Goal: Information Seeking & Learning: Understand process/instructions

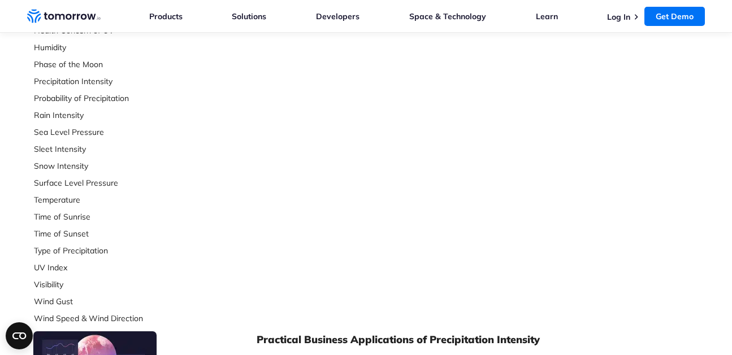
scroll to position [349, 0]
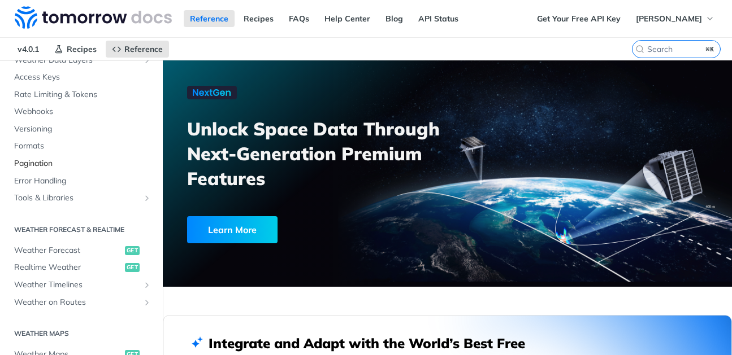
scroll to position [100, 0]
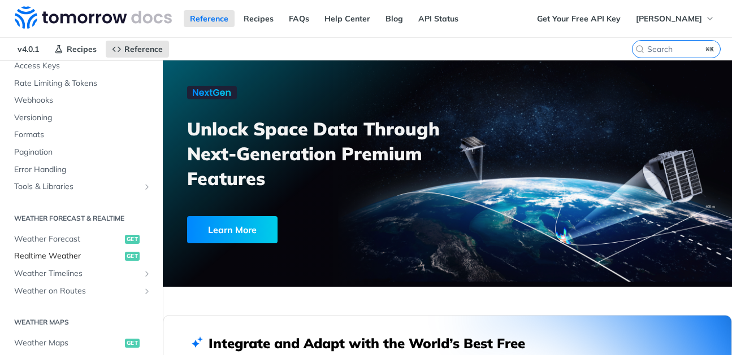
click at [51, 255] on span "Realtime Weather" at bounding box center [68, 256] width 108 height 11
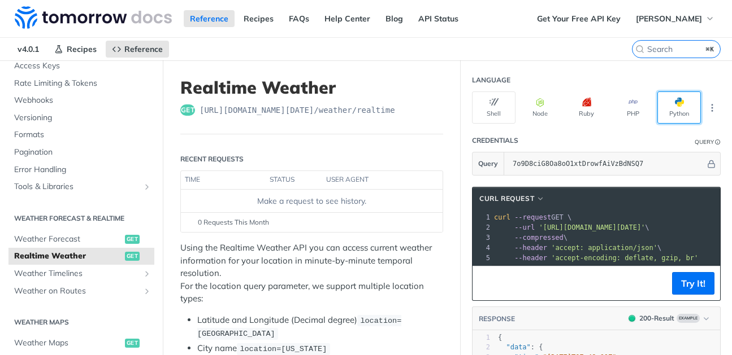
click at [677, 107] on button "Python" at bounding box center [679, 108] width 44 height 32
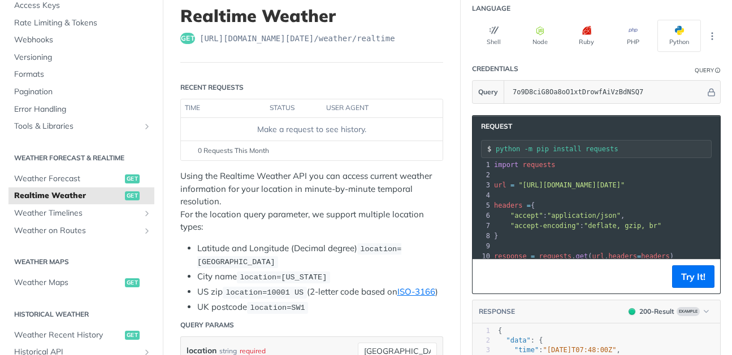
click at [531, 219] on span ""accept"" at bounding box center [526, 216] width 33 height 8
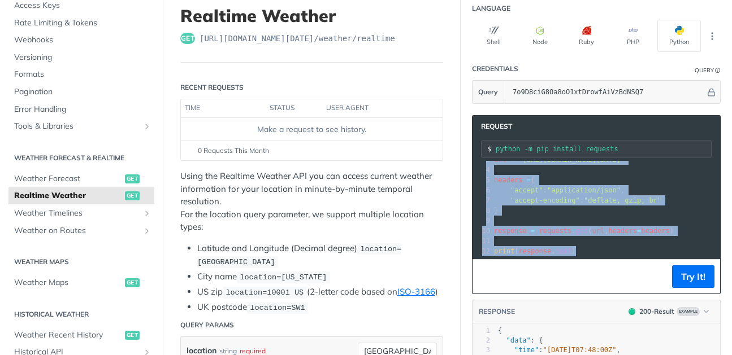
drag, startPoint x: 492, startPoint y: 166, endPoint x: 530, endPoint y: 303, distance: 142.8
click at [530, 303] on section "Request python -m pip install requests xxxxxxxxxx 12 1 import requests 2 ​ 3 ur…" at bounding box center [596, 281] width 271 height 355
copy div "import requests 2 ​ 3 url = "https://api.tomorrow.io/v4/weather/realtime?locati…"
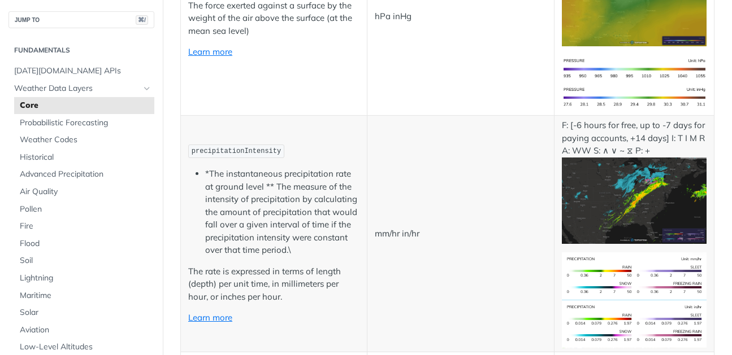
scroll to position [1684, 0]
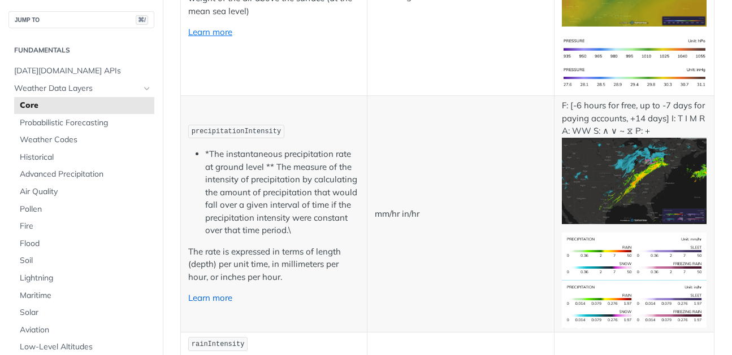
click at [210, 298] on link "Learn more" at bounding box center [210, 298] width 44 height 11
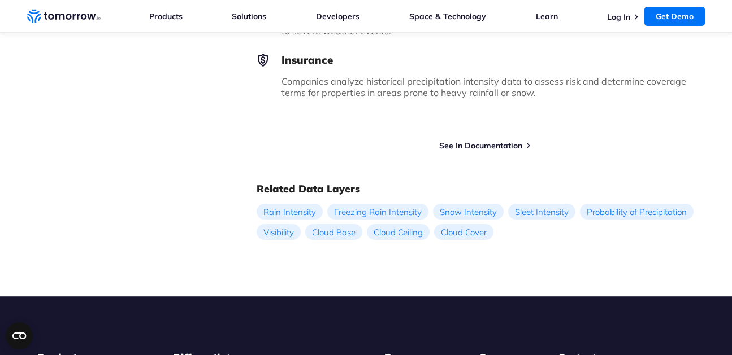
scroll to position [1096, 0]
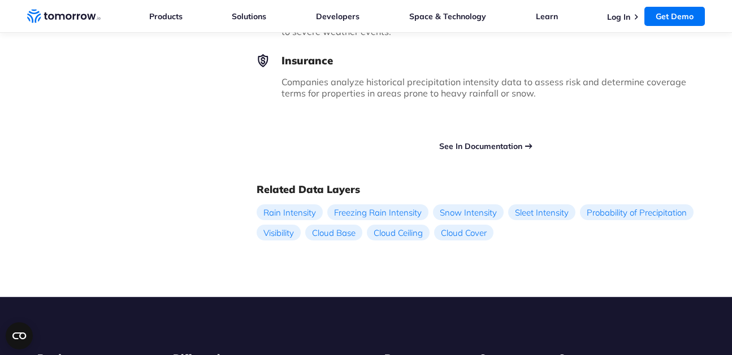
click at [470, 141] on link "See In Documentation" at bounding box center [480, 146] width 83 height 10
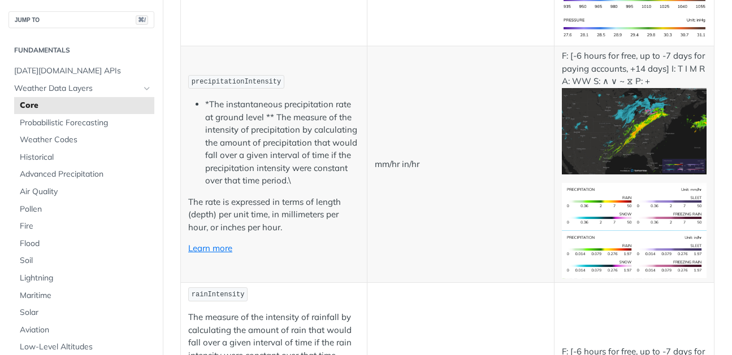
scroll to position [1736, 0]
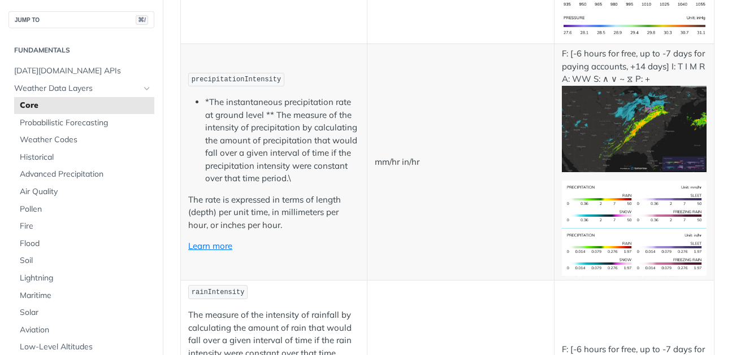
click at [593, 64] on p "F: [-6 hours for free, up to -7 days for paying accounts, +14 days] I: T I M R …" at bounding box center [634, 109] width 145 height 125
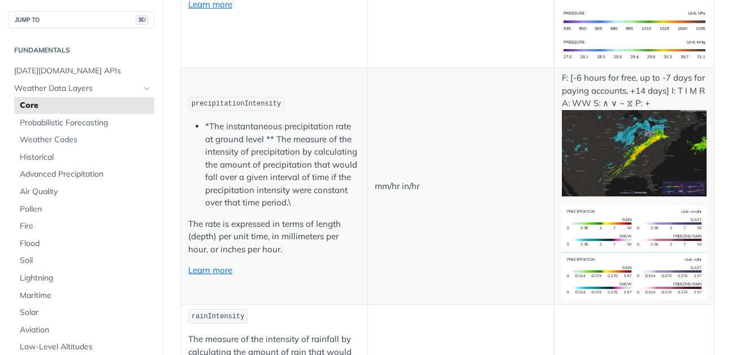
scroll to position [1706, 0]
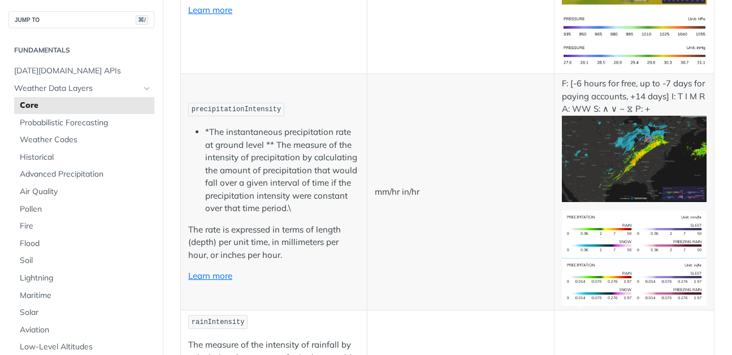
click at [665, 111] on p "F: [-6 hours for free, up to -7 days for paying accounts, +14 days] I: T I M R …" at bounding box center [634, 139] width 145 height 125
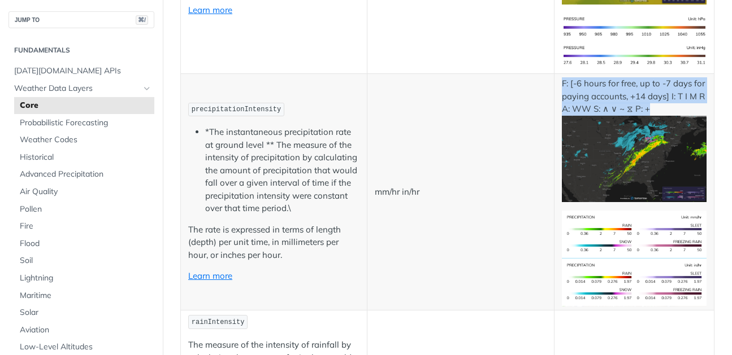
drag, startPoint x: 665, startPoint y: 111, endPoint x: 558, endPoint y: 82, distance: 110.8
click at [558, 82] on td "F: [-6 hours for free, up to -7 days for paying accounts, +14 days] I: T I M R …" at bounding box center [634, 192] width 160 height 237
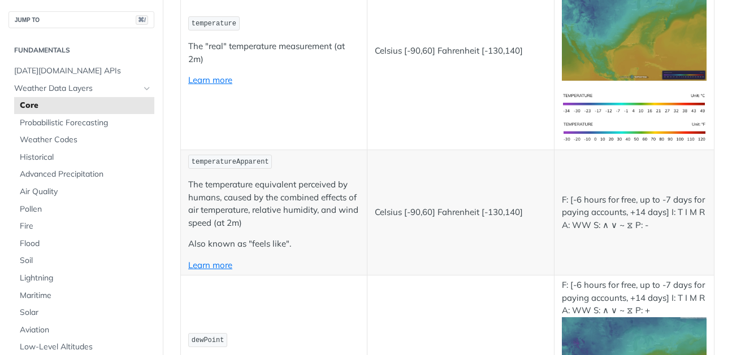
scroll to position [0, 0]
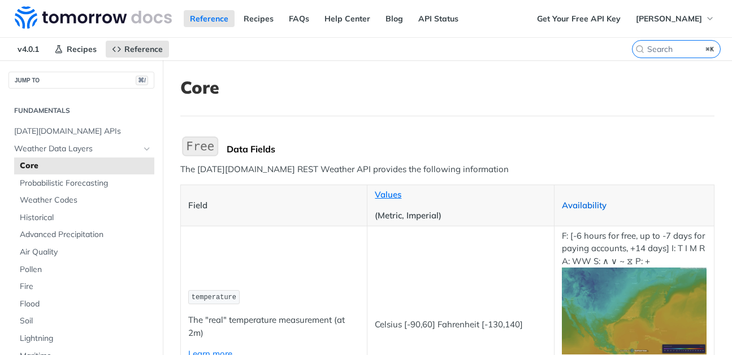
click at [584, 205] on link "Availability" at bounding box center [584, 205] width 45 height 11
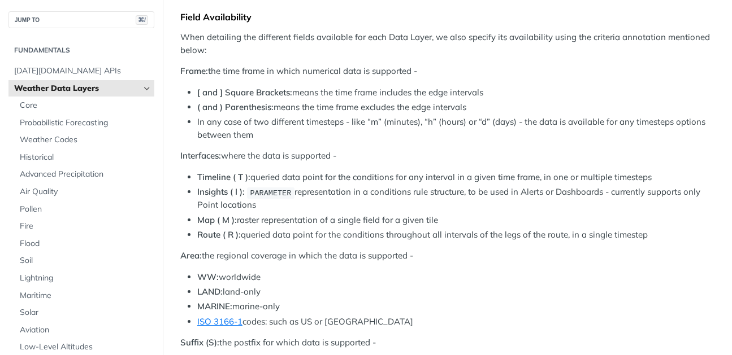
scroll to position [493, 0]
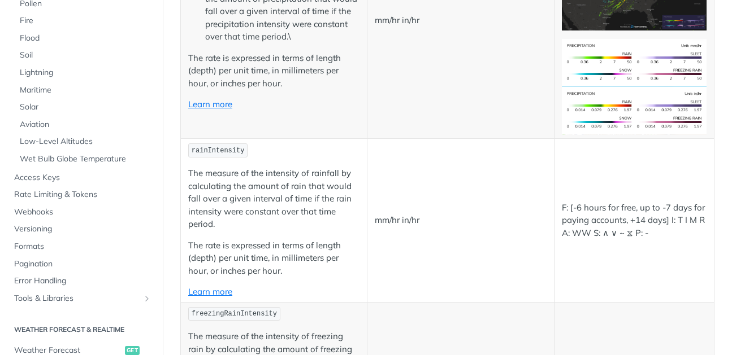
scroll to position [216, 0]
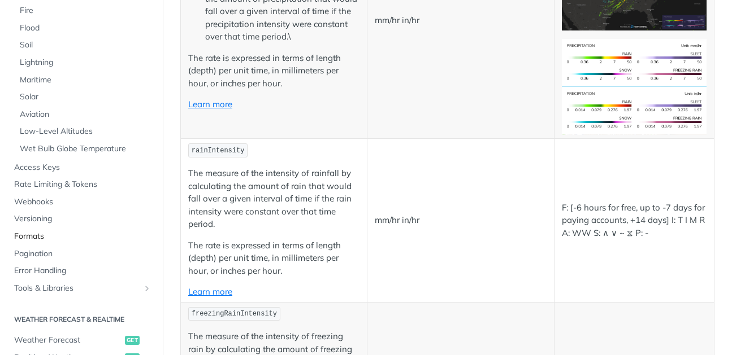
click at [27, 233] on span "Formats" at bounding box center [82, 236] width 137 height 11
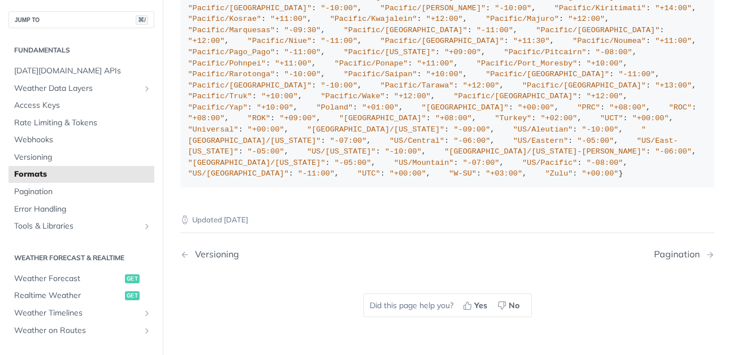
scroll to position [5665, 0]
click at [54, 224] on span "Tools & Libraries" at bounding box center [76, 226] width 125 height 11
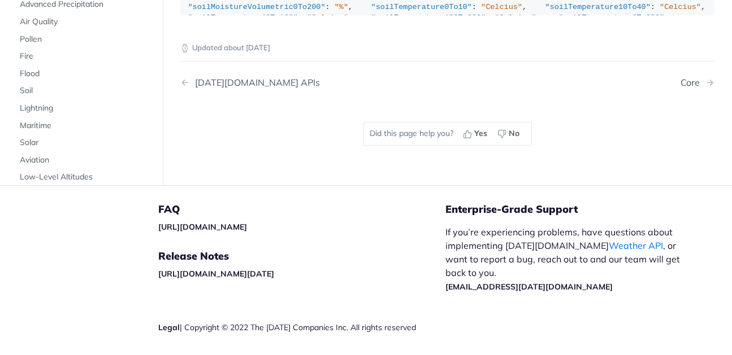
scroll to position [1585, 0]
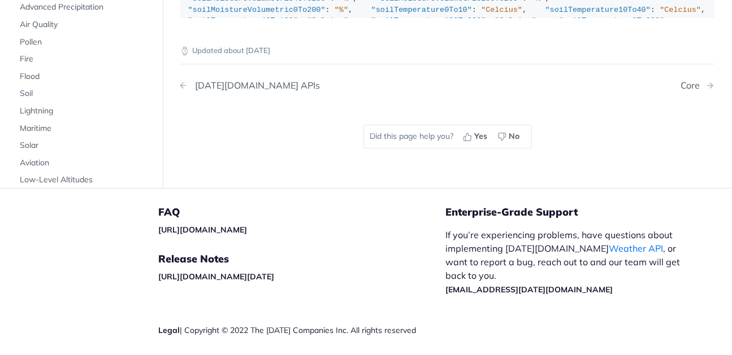
click at [184, 81] on span "Previous Page: Tomorrow.io APIs" at bounding box center [183, 85] width 9 height 9
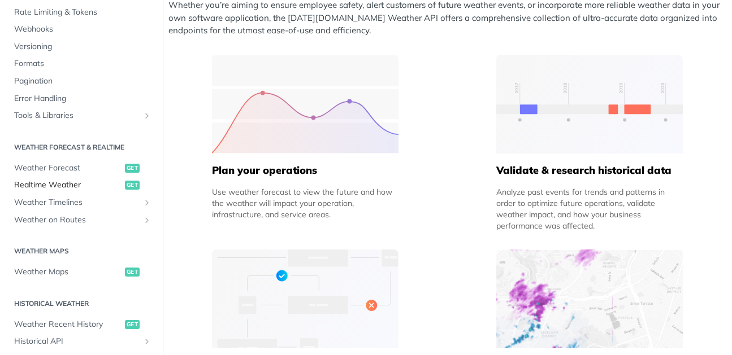
scroll to position [118, 0]
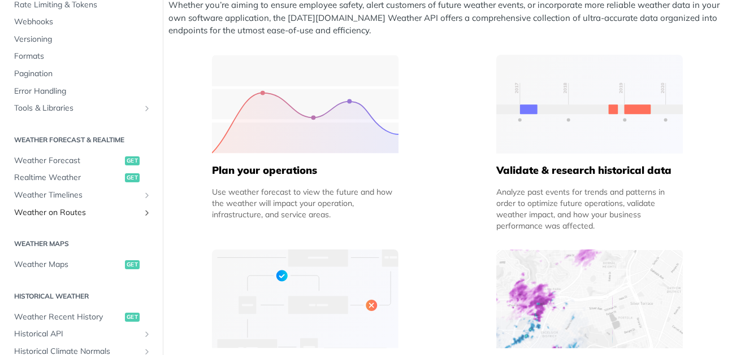
click at [47, 214] on span "Weather on Routes" at bounding box center [76, 212] width 125 height 11
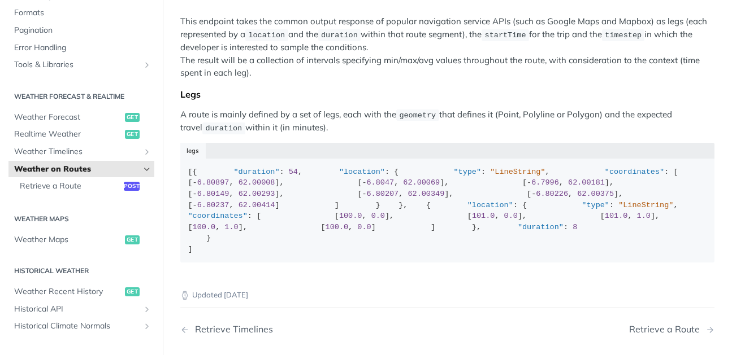
scroll to position [16, 0]
click at [148, 152] on icon "Show subpages for Weather Timelines" at bounding box center [146, 152] width 9 height 9
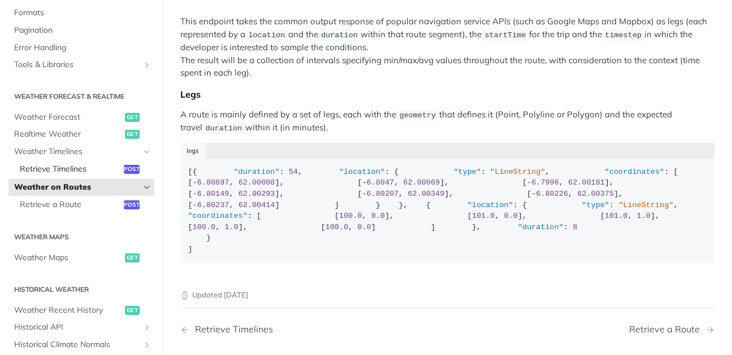
click at [53, 170] on span "Retrieve Timelines" at bounding box center [70, 169] width 101 height 11
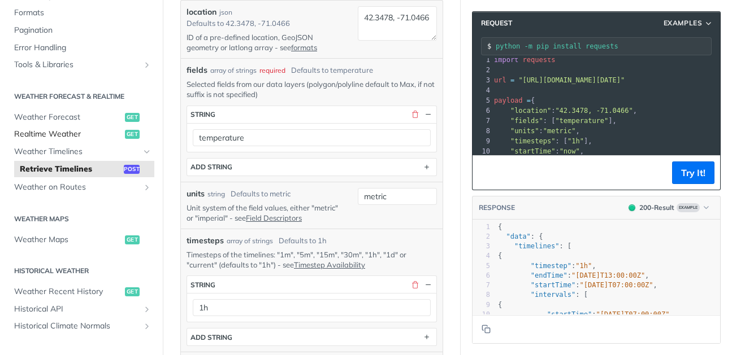
click at [36, 129] on span "Realtime Weather" at bounding box center [68, 134] width 108 height 11
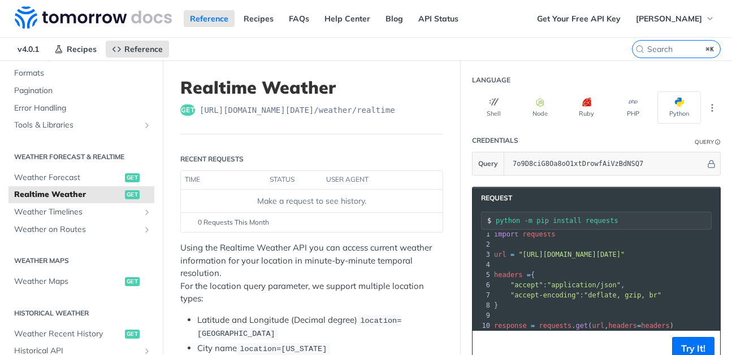
click at [134, 193] on span "get" at bounding box center [132, 194] width 15 height 9
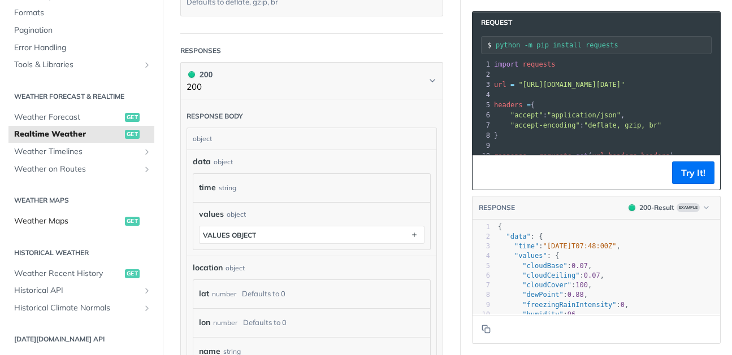
click at [84, 220] on span "Weather Maps" at bounding box center [68, 221] width 108 height 11
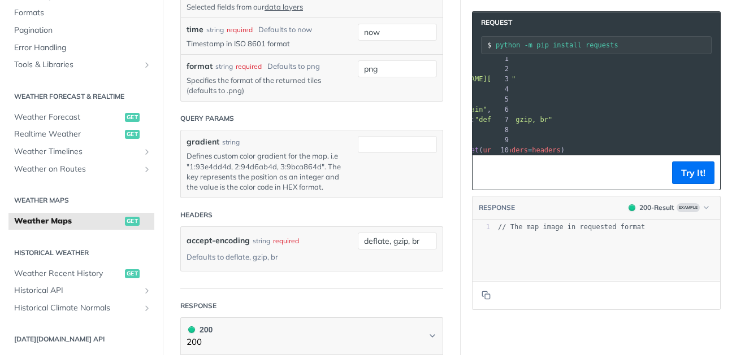
scroll to position [0, 99]
click at [696, 170] on button "Try It!" at bounding box center [693, 173] width 42 height 23
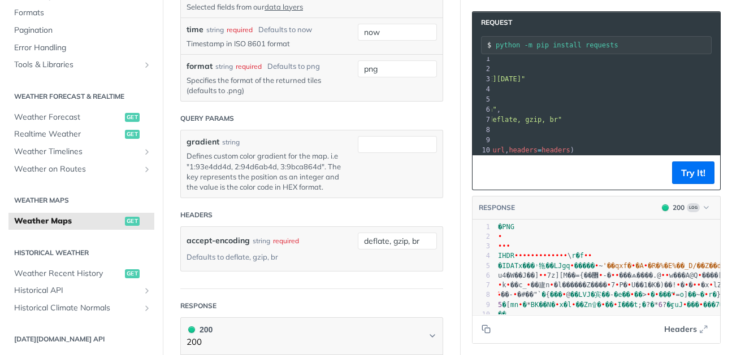
scroll to position [32, 0]
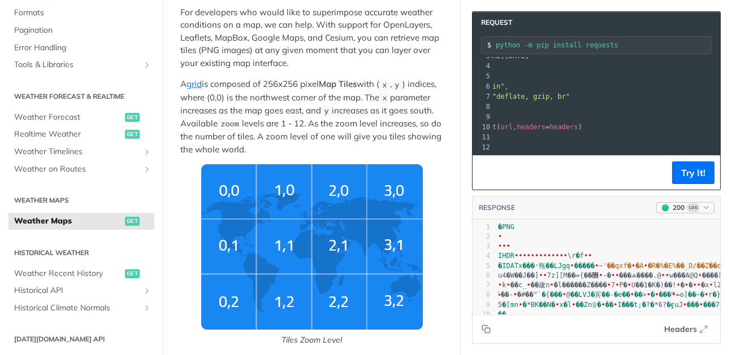
click at [709, 206] on icon "button" at bounding box center [706, 207] width 8 height 8
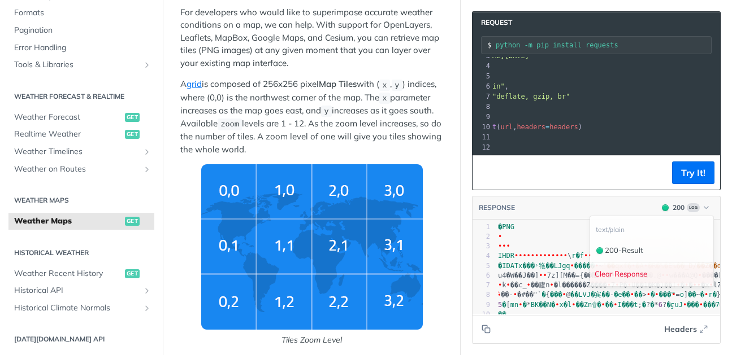
click at [634, 277] on div "Clear Response" at bounding box center [651, 275] width 123 height 19
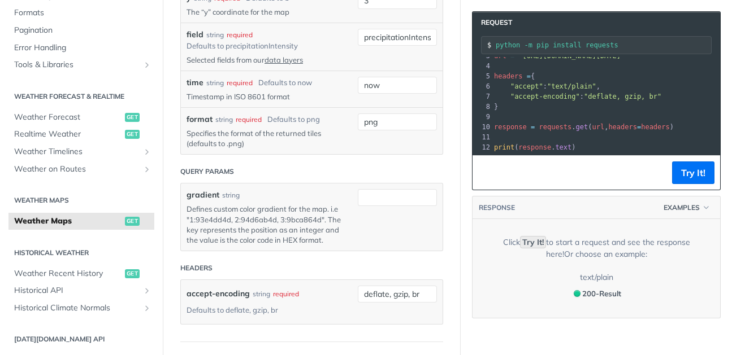
scroll to position [1506, 0]
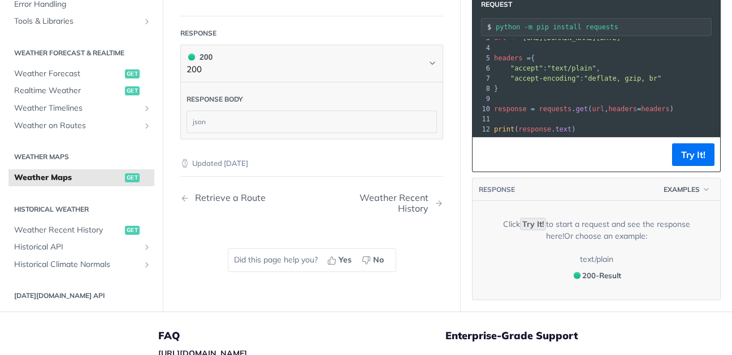
click at [227, 119] on div "json" at bounding box center [311, 121] width 249 height 21
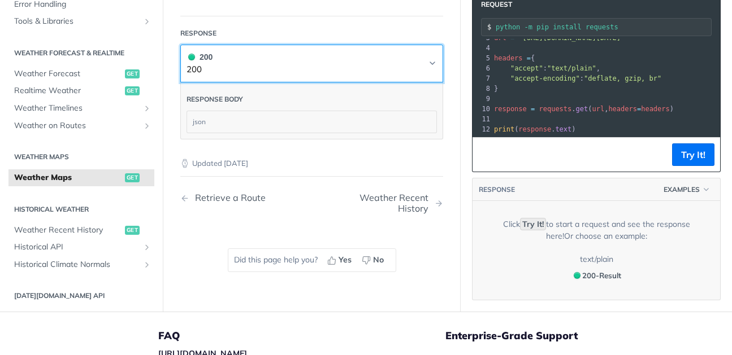
click at [432, 59] on icon "Chevron" at bounding box center [432, 63] width 9 height 9
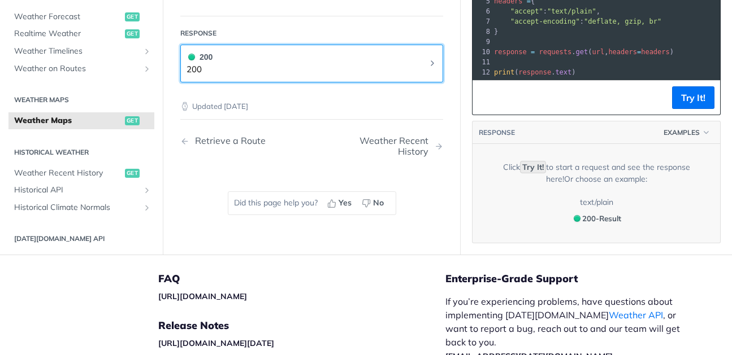
click at [432, 64] on icon "Chevron" at bounding box center [432, 63] width 9 height 9
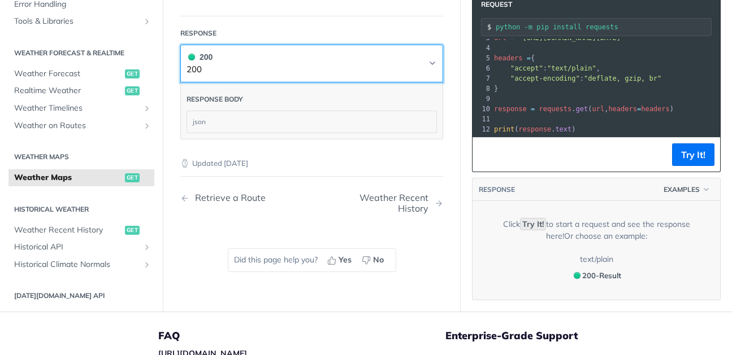
click at [432, 64] on icon "Chevron" at bounding box center [432, 63] width 9 height 9
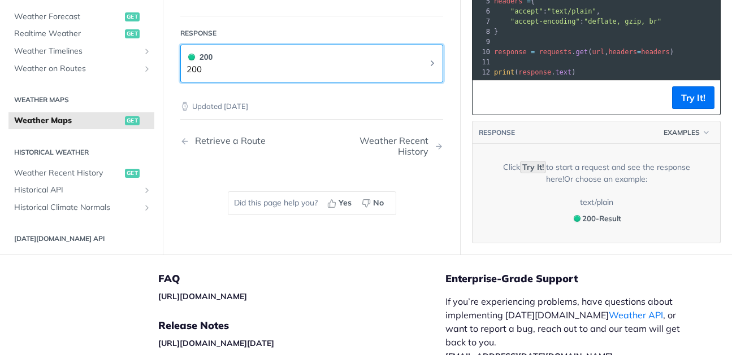
click at [432, 64] on icon "Chevron" at bounding box center [432, 63] width 9 height 9
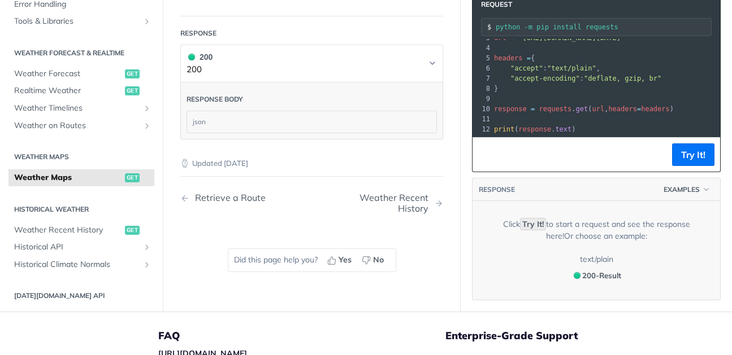
click at [434, 45] on h1 "200 200" at bounding box center [311, 64] width 263 height 38
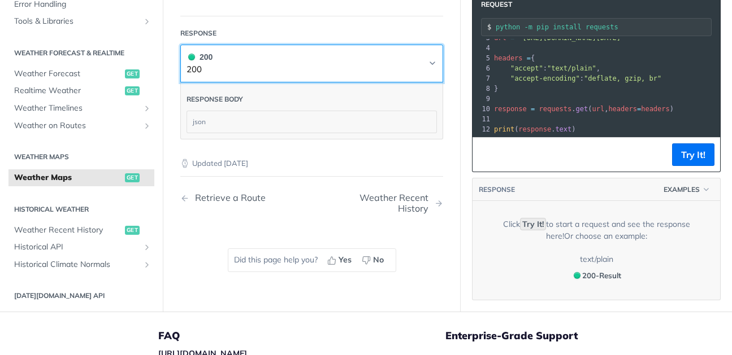
click at [431, 59] on icon "Chevron" at bounding box center [432, 63] width 9 height 9
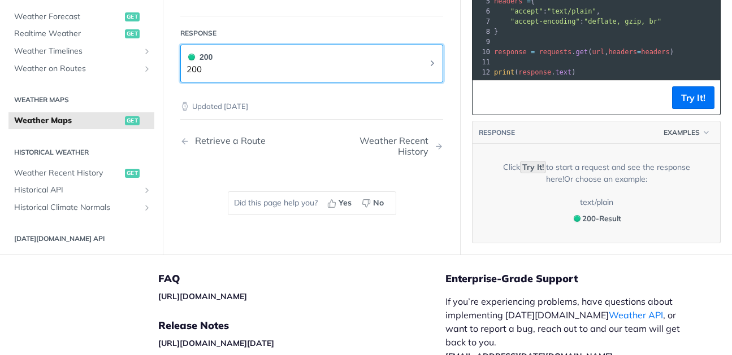
click at [432, 60] on icon "Chevron" at bounding box center [432, 63] width 9 height 9
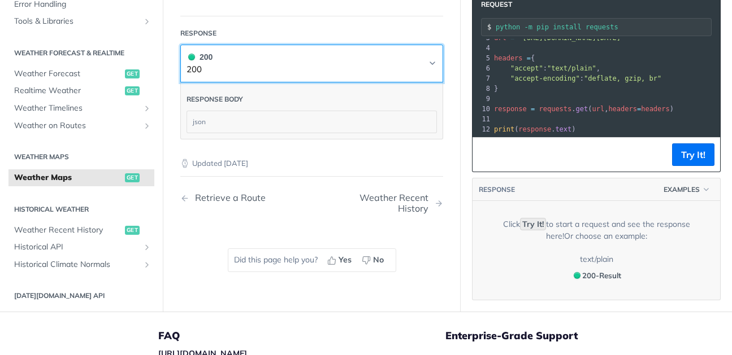
click at [432, 60] on icon "Chevron" at bounding box center [432, 63] width 9 height 9
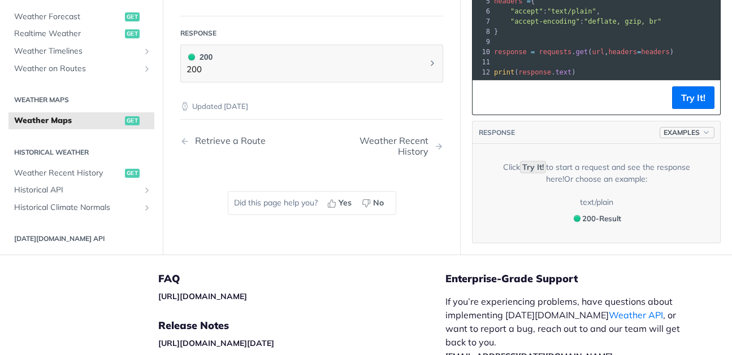
click at [671, 131] on span "Examples" at bounding box center [681, 133] width 36 height 10
click at [432, 61] on icon "Chevron" at bounding box center [432, 63] width 9 height 9
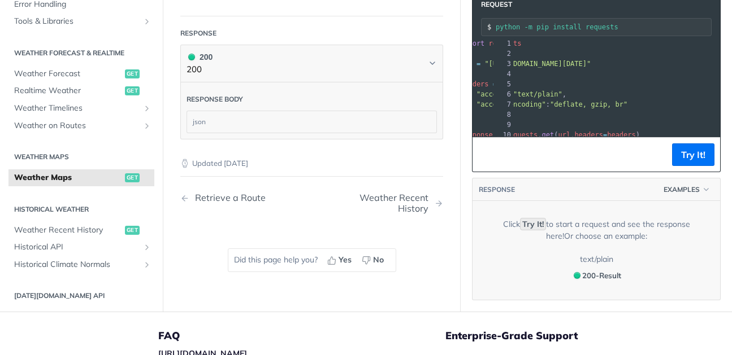
scroll to position [1, 85]
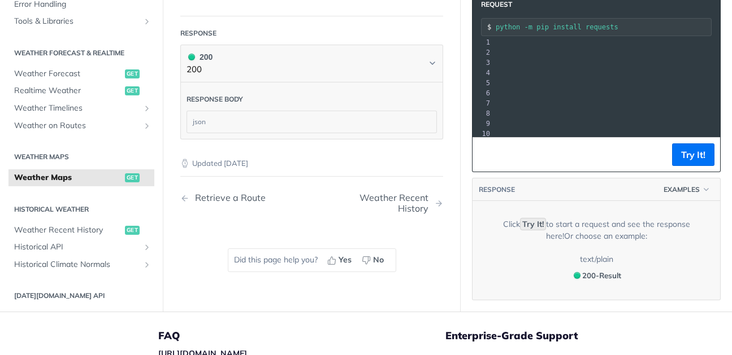
drag, startPoint x: 521, startPoint y: 63, endPoint x: 713, endPoint y: 62, distance: 191.6
click at [359, 62] on span ""[URL][DOMAIN_NAME][DATE]"" at bounding box center [306, 63] width 106 height 8
copy span "https://api.tomorrow.io/v4/map/tile/5/2/3/precipitationIntensity/now.png?apikey…"
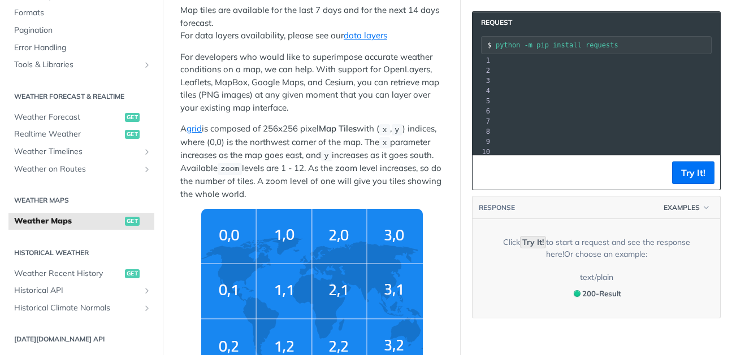
scroll to position [0, 0]
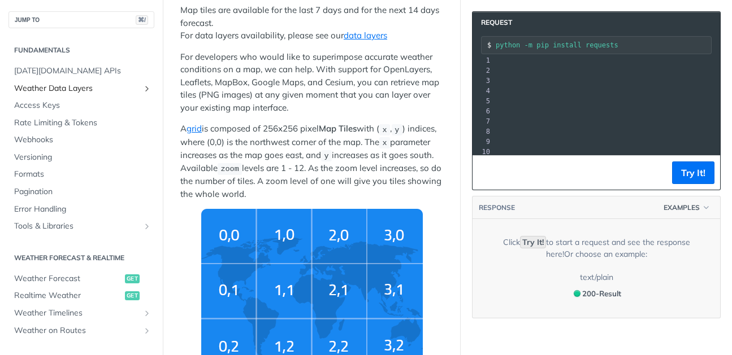
click at [58, 89] on span "Weather Data Layers" at bounding box center [76, 88] width 125 height 11
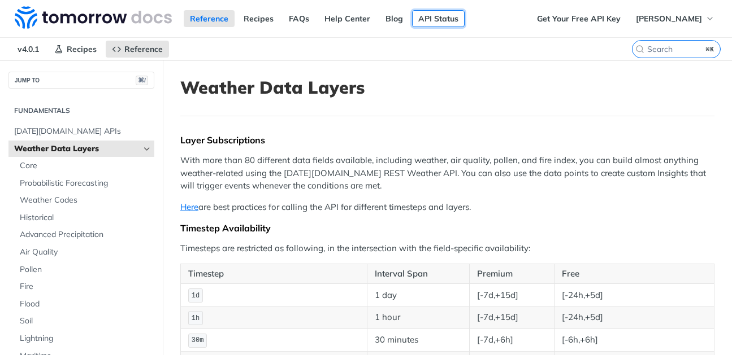
click at [434, 18] on link "API Status" at bounding box center [438, 18] width 53 height 17
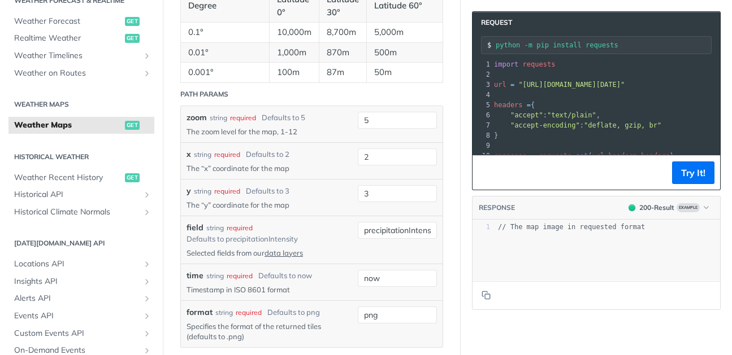
scroll to position [1310, 0]
drag, startPoint x: 384, startPoint y: 122, endPoint x: 354, endPoint y: 117, distance: 30.4
click at [354, 117] on div "zoom string required Defaults to 5 The zoom level for the map, 1-12 5 required …" at bounding box center [311, 125] width 250 height 25
type input "4"
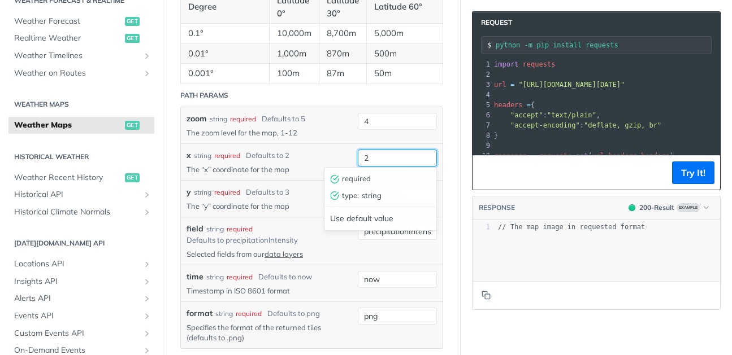
drag, startPoint x: 374, startPoint y: 162, endPoint x: 363, endPoint y: 162, distance: 11.3
click at [363, 162] on input "2" at bounding box center [397, 158] width 79 height 17
drag, startPoint x: 374, startPoint y: 158, endPoint x: 352, endPoint y: 157, distance: 22.1
click at [352, 157] on div "x string required Defaults to 2 The “x” coordinate for the map 2 required type …" at bounding box center [311, 162] width 250 height 25
type input "7"
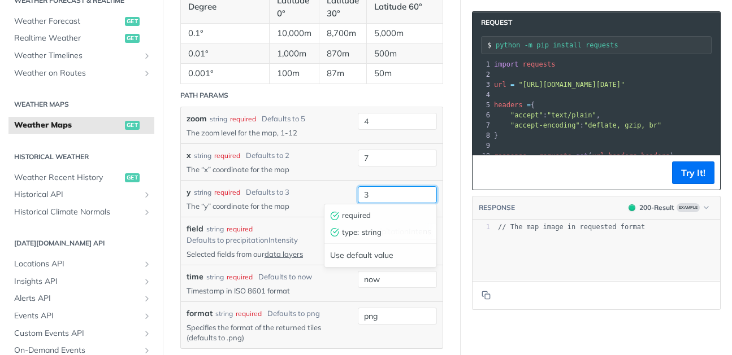
drag, startPoint x: 371, startPoint y: 196, endPoint x: 359, endPoint y: 195, distance: 11.3
click at [359, 195] on input "3" at bounding box center [397, 194] width 79 height 17
type input "4"
click at [248, 232] on div "required" at bounding box center [240, 229] width 26 height 10
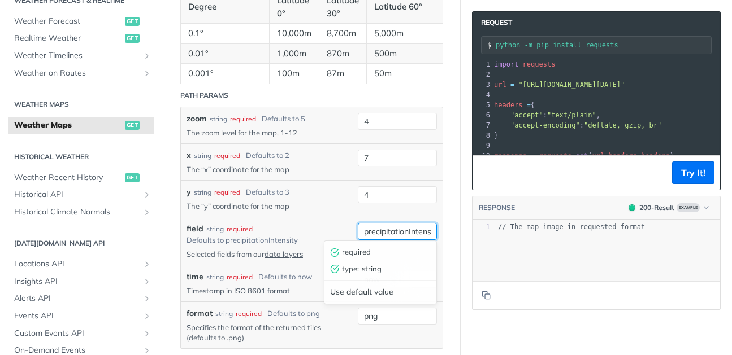
click at [367, 231] on input "precipitationIntensity" at bounding box center [397, 231] width 79 height 17
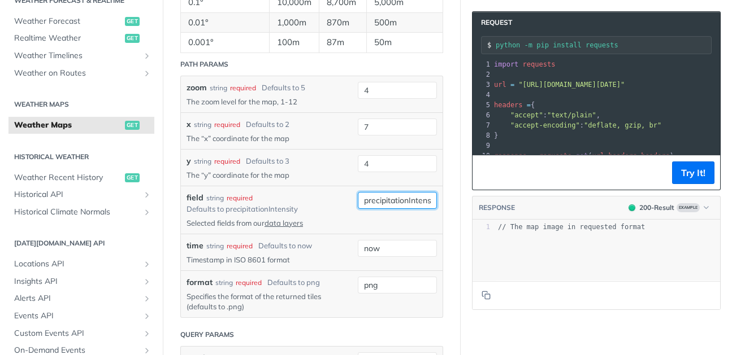
scroll to position [1353, 0]
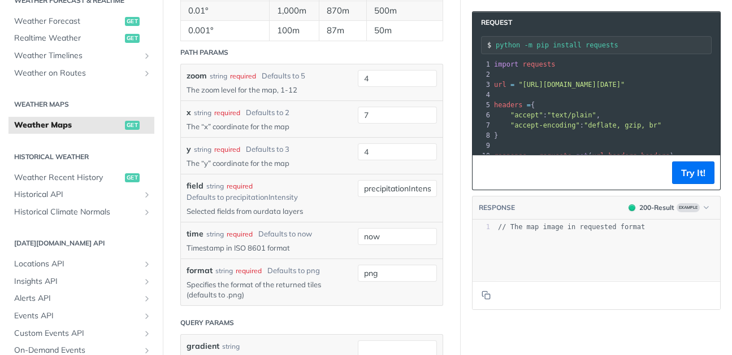
click at [292, 210] on link "data layers" at bounding box center [283, 211] width 38 height 9
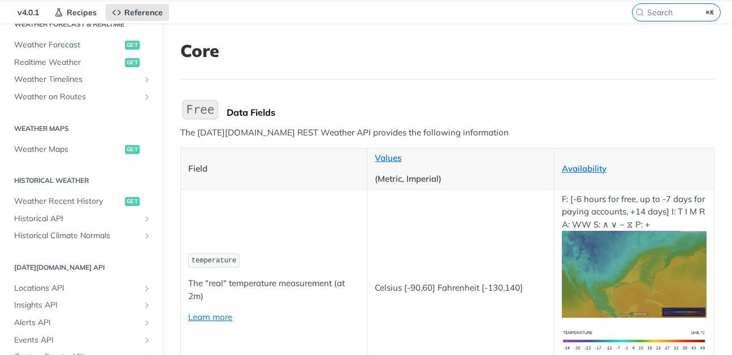
scroll to position [48, 0]
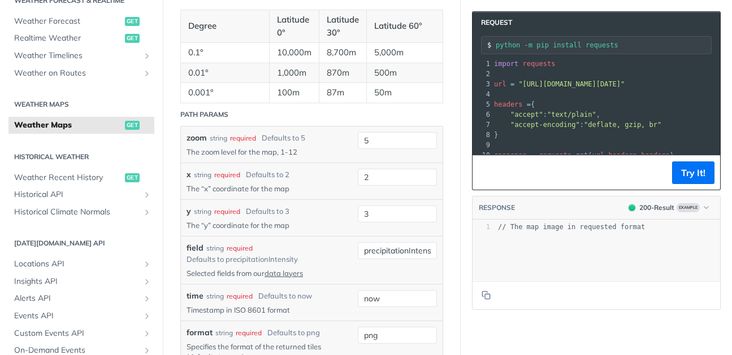
scroll to position [1329, 0]
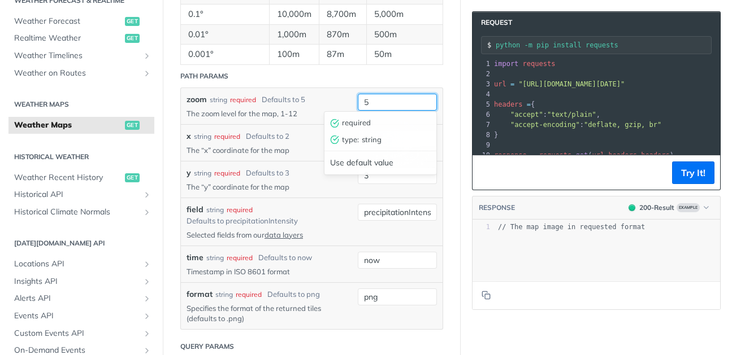
drag, startPoint x: 381, startPoint y: 102, endPoint x: 336, endPoint y: 97, distance: 44.9
click at [336, 97] on div "zoom string required Defaults to 5 The zoom level for the map, 1-12 5 required …" at bounding box center [311, 106] width 250 height 25
type input "4"
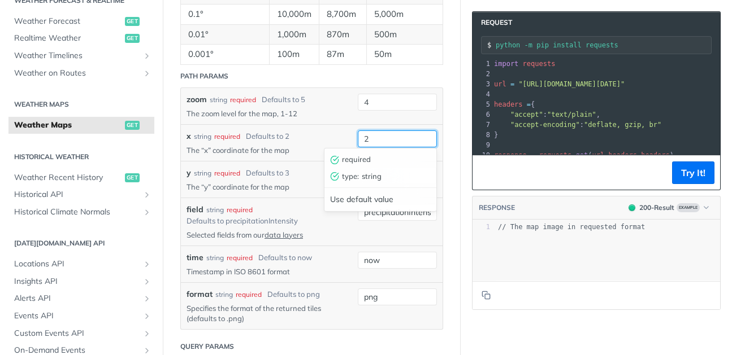
drag, startPoint x: 370, startPoint y: 140, endPoint x: 361, endPoint y: 138, distance: 9.8
click at [361, 138] on input "2" at bounding box center [397, 139] width 79 height 17
type input "7"
click at [326, 119] on div "zoom string required Defaults to 5 The zoom level for the map, 1-12 4" at bounding box center [312, 106] width 262 height 36
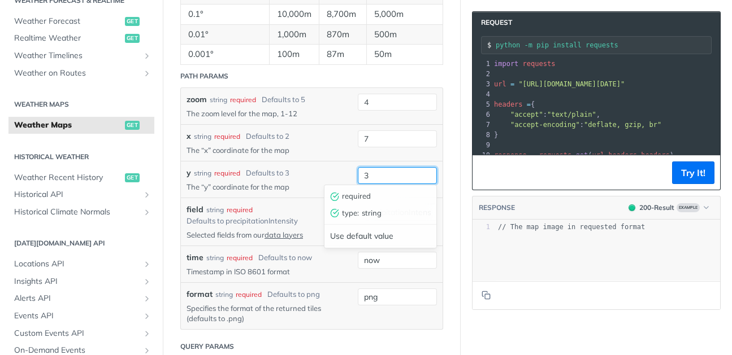
drag, startPoint x: 371, startPoint y: 177, endPoint x: 362, endPoint y: 176, distance: 9.1
click at [362, 176] on input "3" at bounding box center [397, 175] width 79 height 17
type input "4"
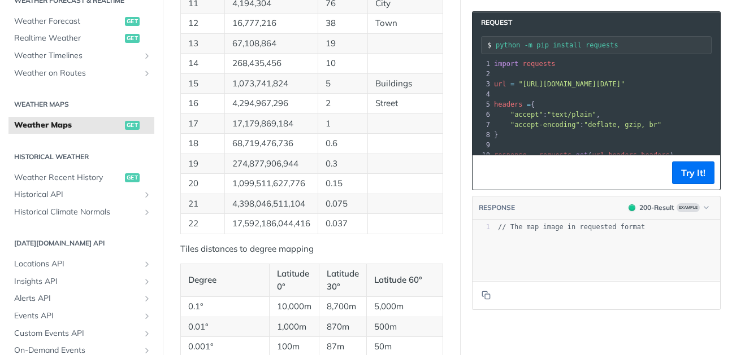
scroll to position [1039, 0]
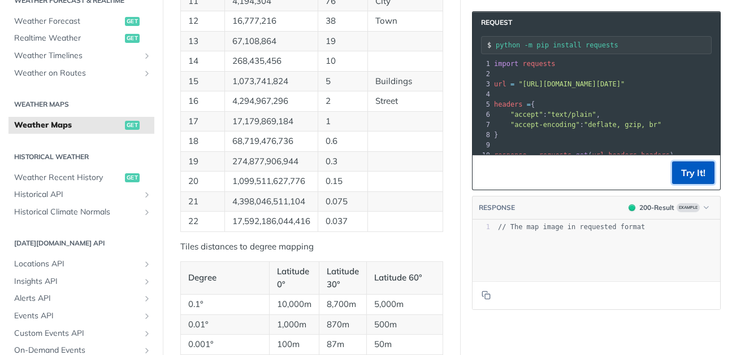
click at [695, 171] on button "Try It!" at bounding box center [693, 173] width 42 height 23
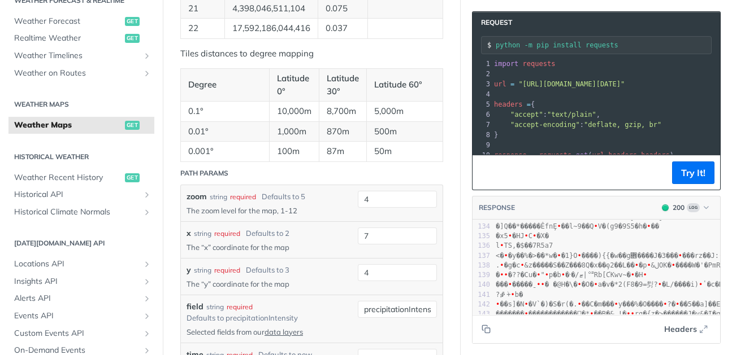
scroll to position [1240, 0]
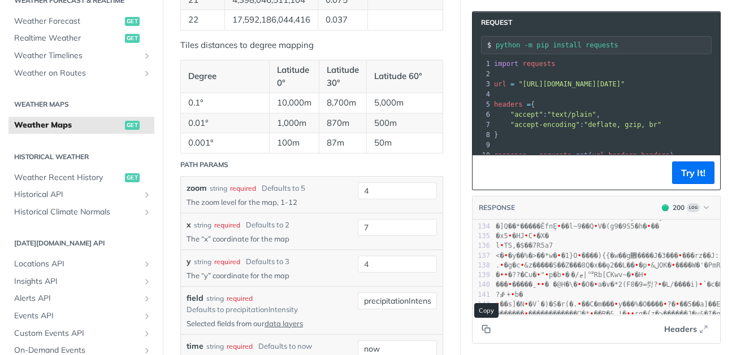
click at [484, 327] on icon "Copy to clipboard" at bounding box center [485, 329] width 9 height 9
click at [696, 329] on span "Headers" at bounding box center [680, 330] width 33 height 12
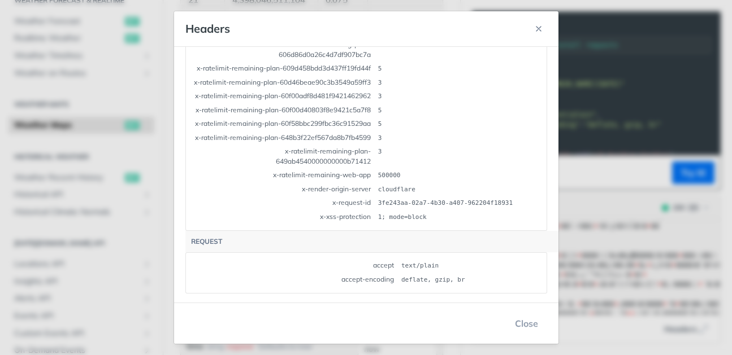
scroll to position [472, 0]
click at [539, 31] on icon "button" at bounding box center [538, 28] width 9 height 9
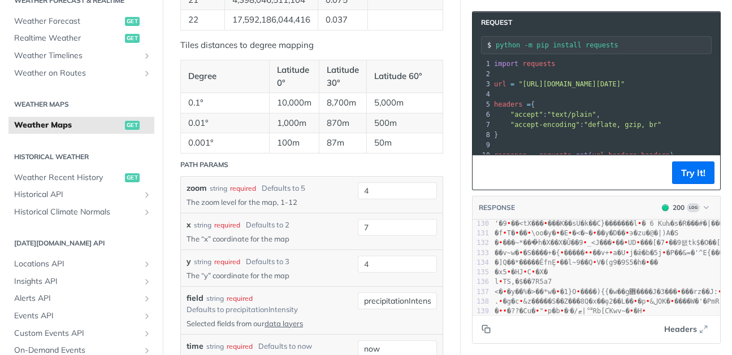
scroll to position [0, 3]
click at [707, 207] on icon "button" at bounding box center [706, 207] width 8 height 8
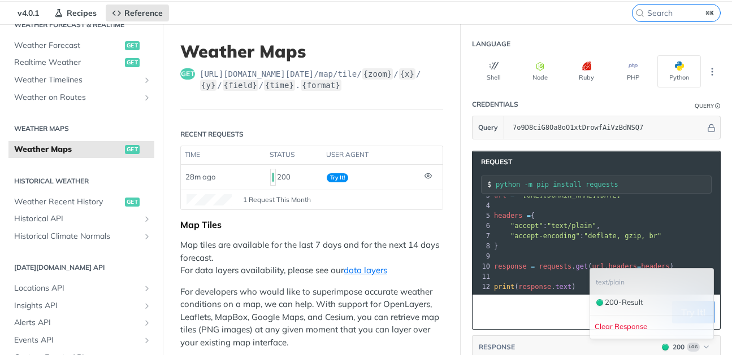
scroll to position [31, 0]
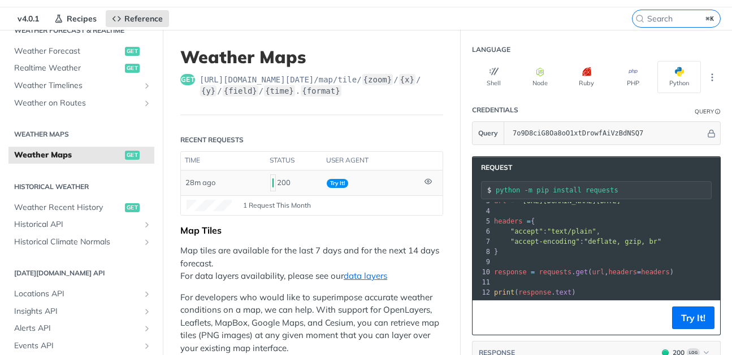
click at [430, 180] on icon at bounding box center [427, 181] width 7 height 5
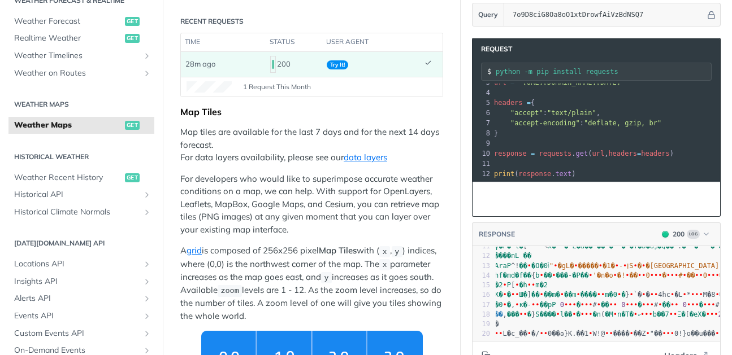
scroll to position [165, 0]
